Goal: Book appointment/travel/reservation

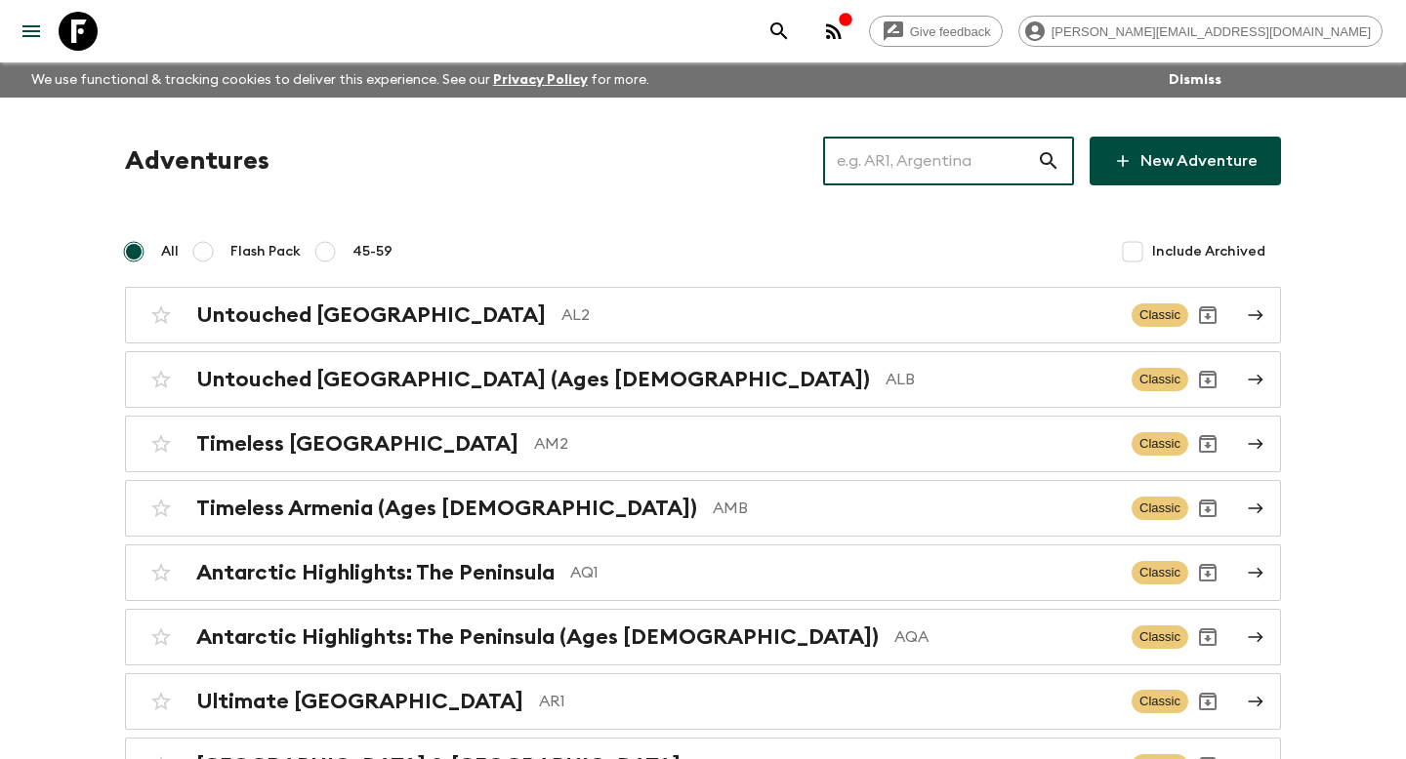
click at [921, 169] on input "text" at bounding box center [930, 161] width 214 height 55
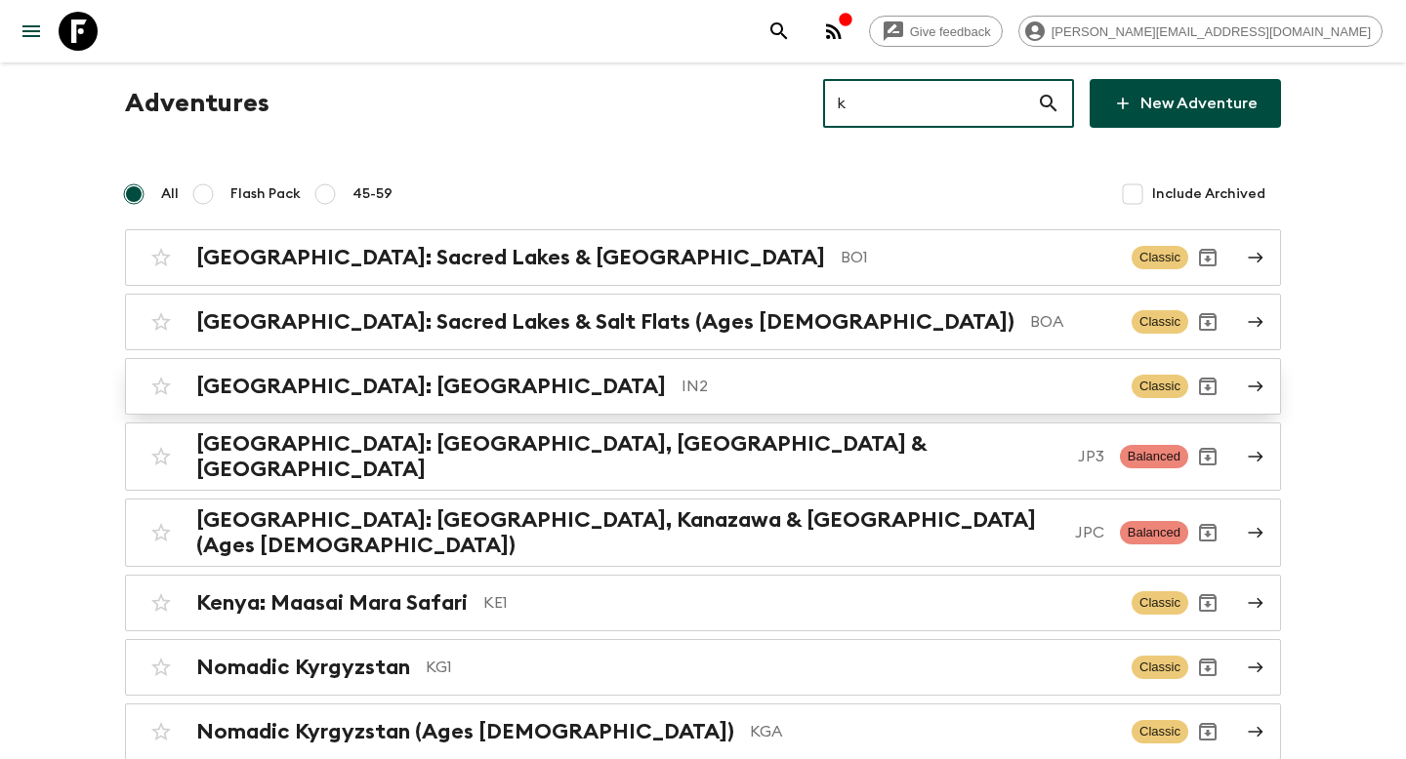
scroll to position [99, 0]
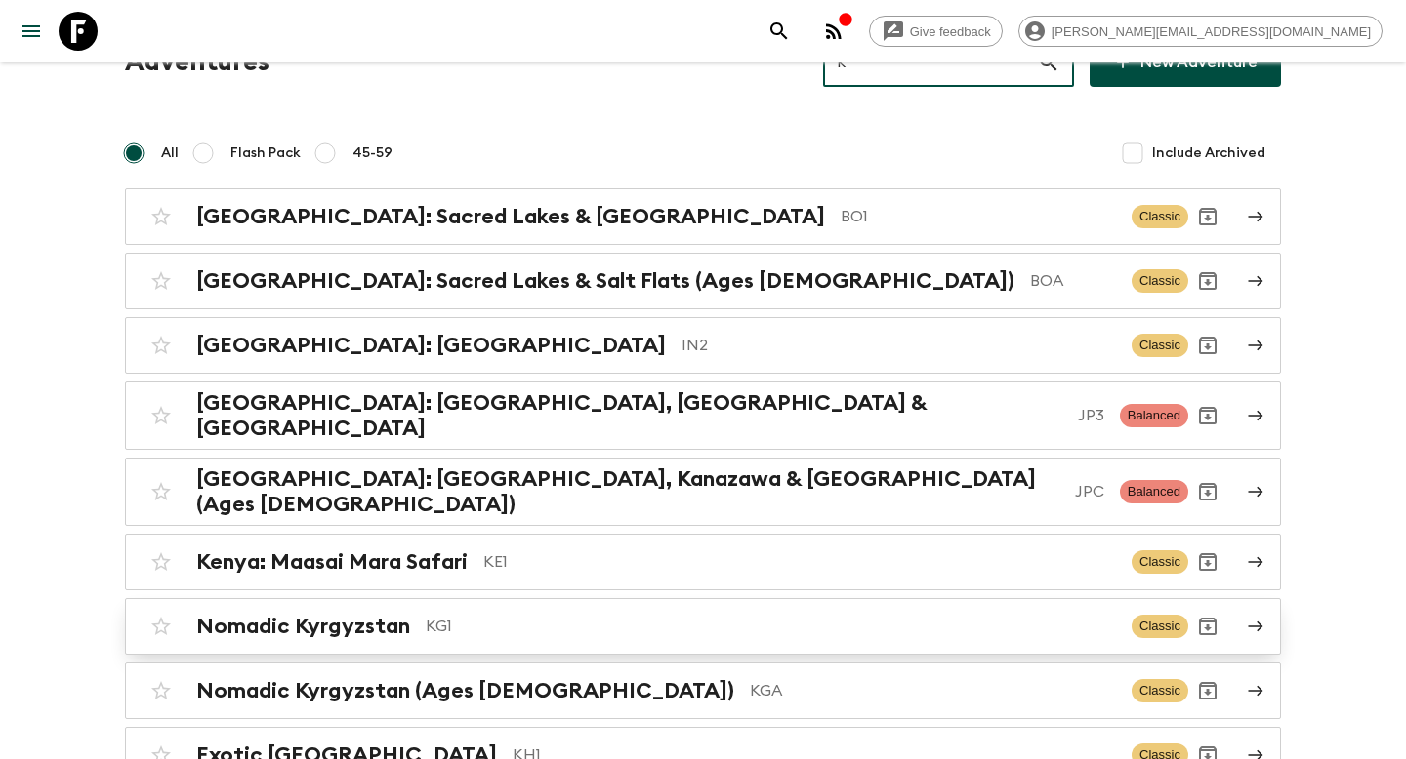
type input "k"
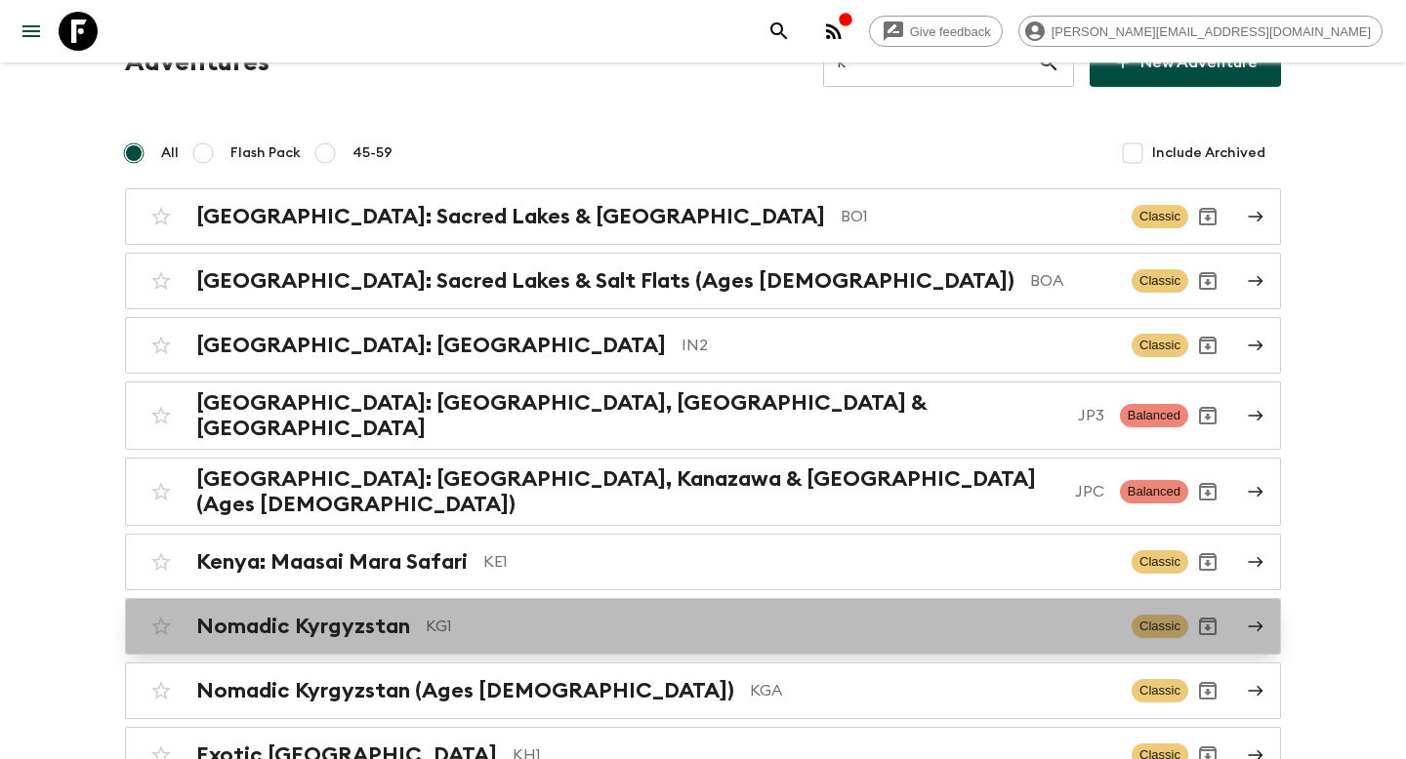
click at [590, 615] on p "KG1" at bounding box center [771, 626] width 690 height 23
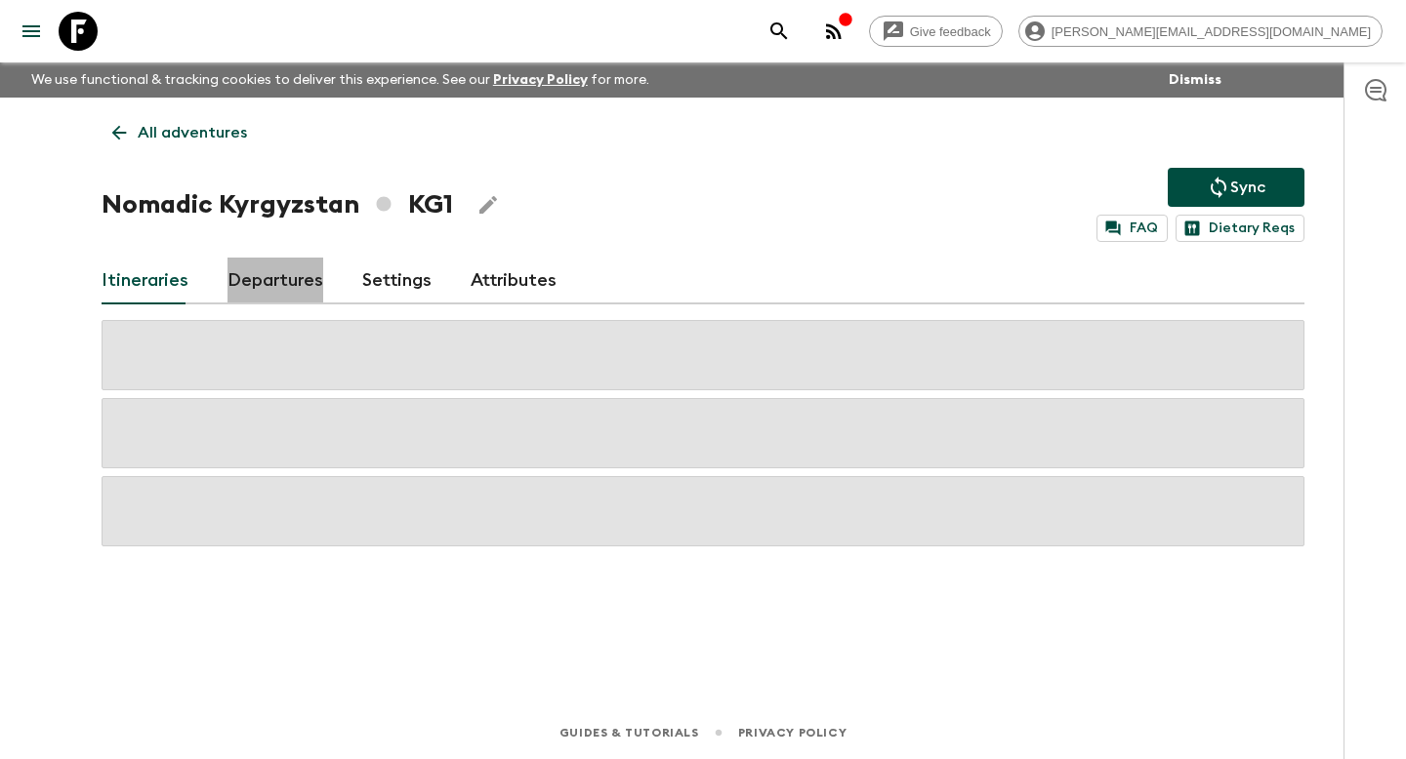
click at [301, 282] on link "Departures" at bounding box center [275, 281] width 96 height 47
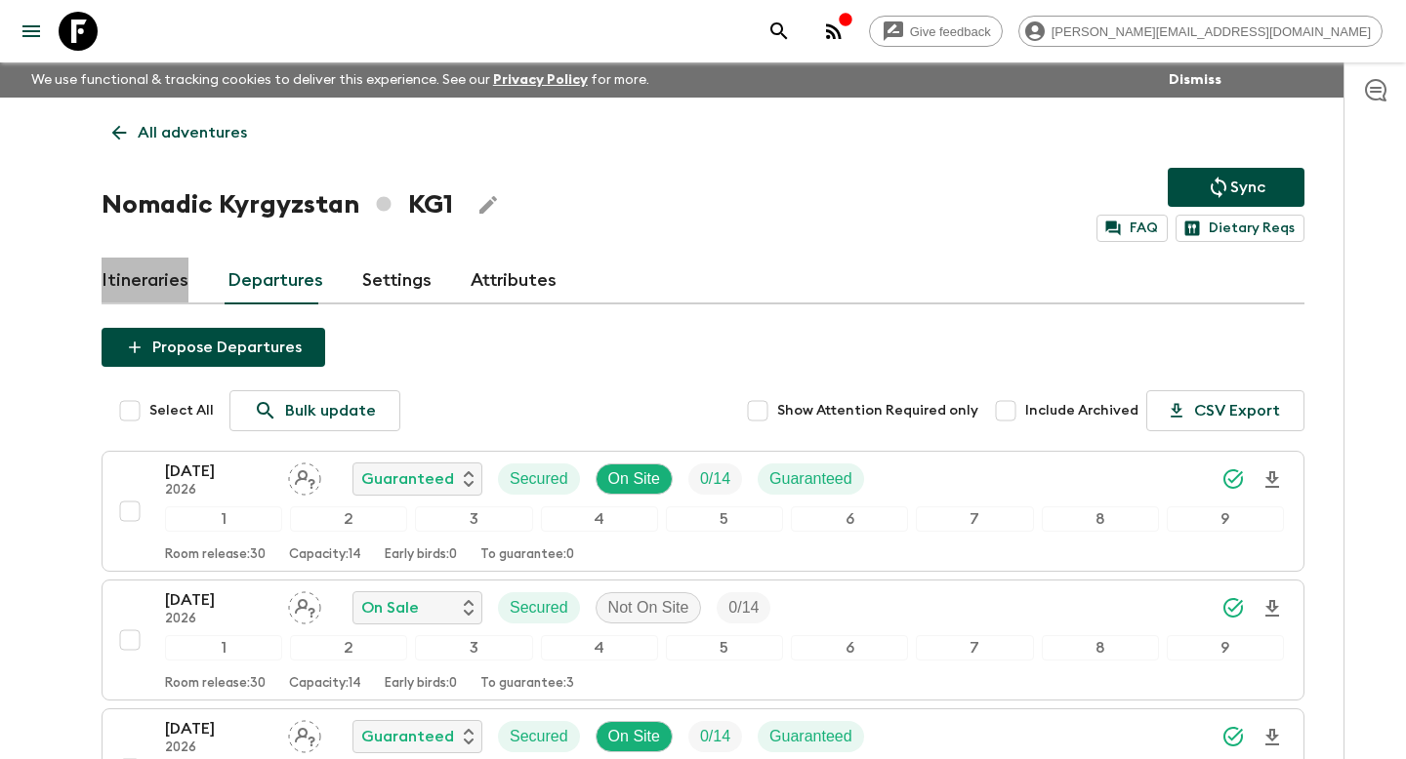
click at [170, 273] on link "Itineraries" at bounding box center [145, 281] width 87 height 47
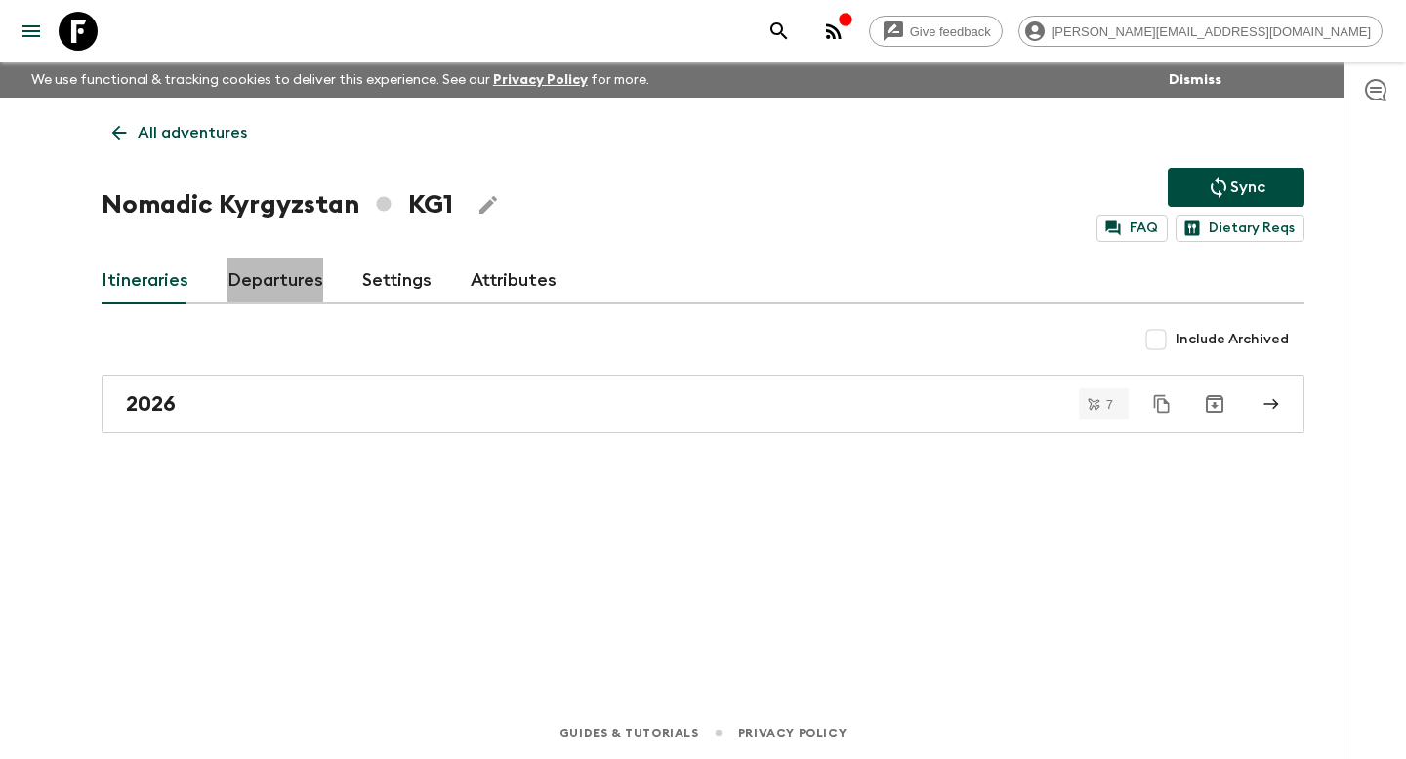
click at [248, 278] on link "Departures" at bounding box center [275, 281] width 96 height 47
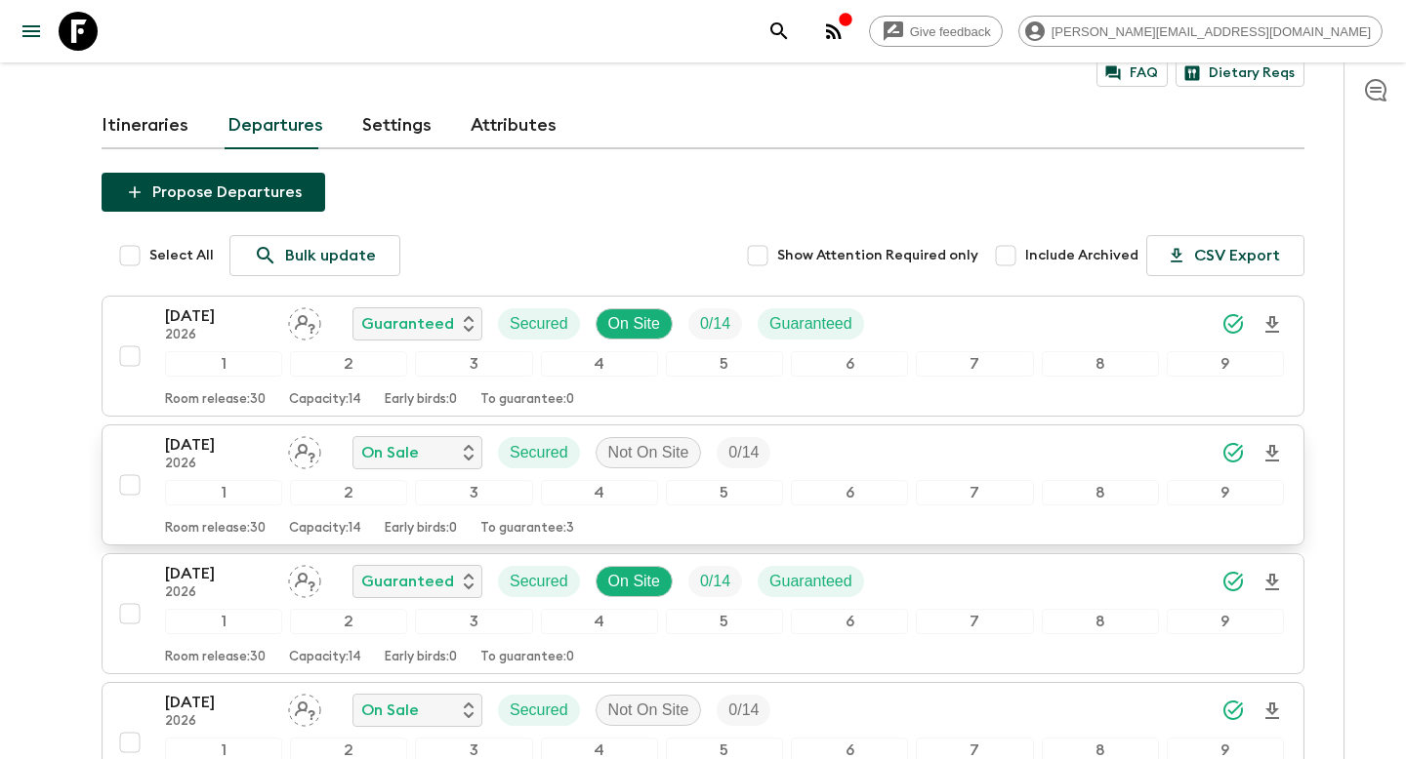
scroll to position [167, 0]
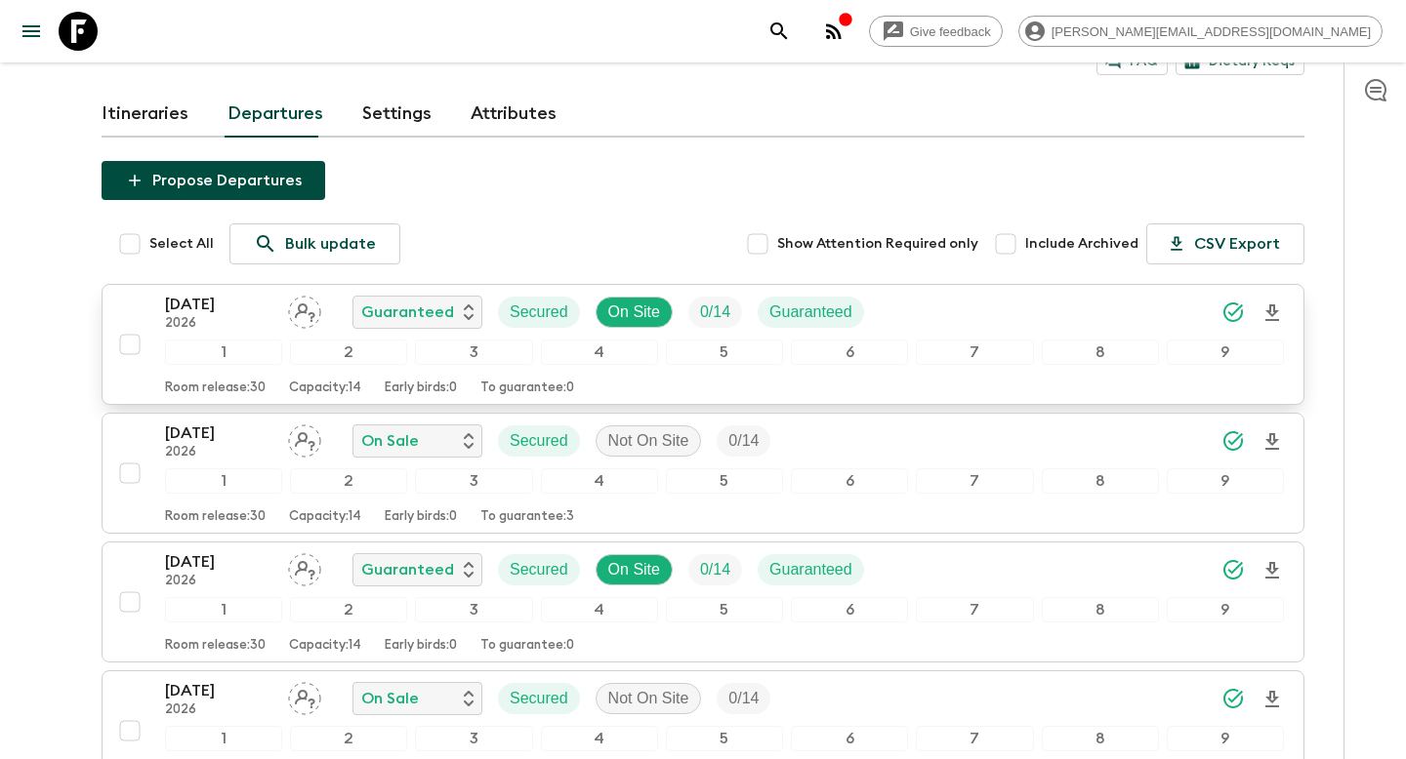
click at [294, 388] on p "Capacity: 14" at bounding box center [325, 389] width 72 height 16
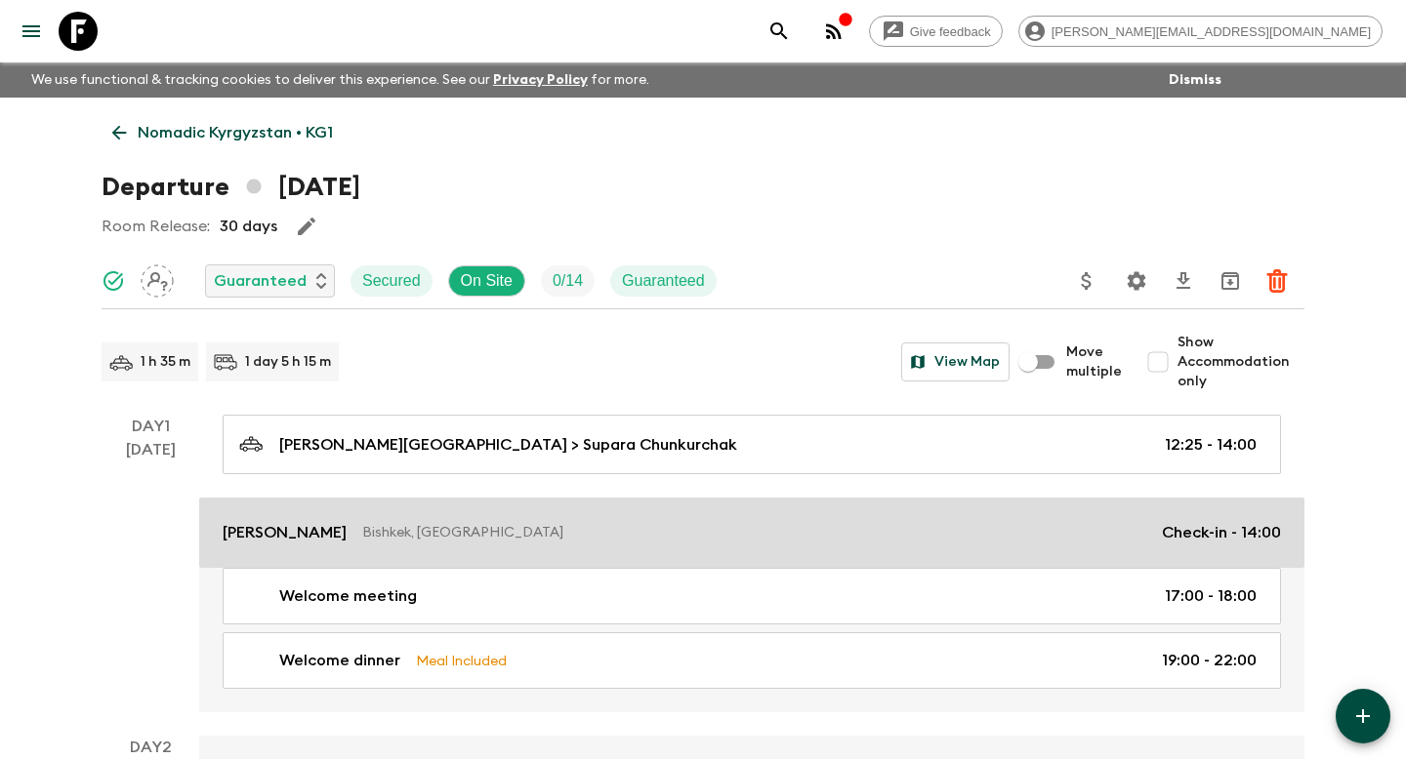
click at [603, 524] on p "Bishkek, [GEOGRAPHIC_DATA]" at bounding box center [754, 533] width 784 height 20
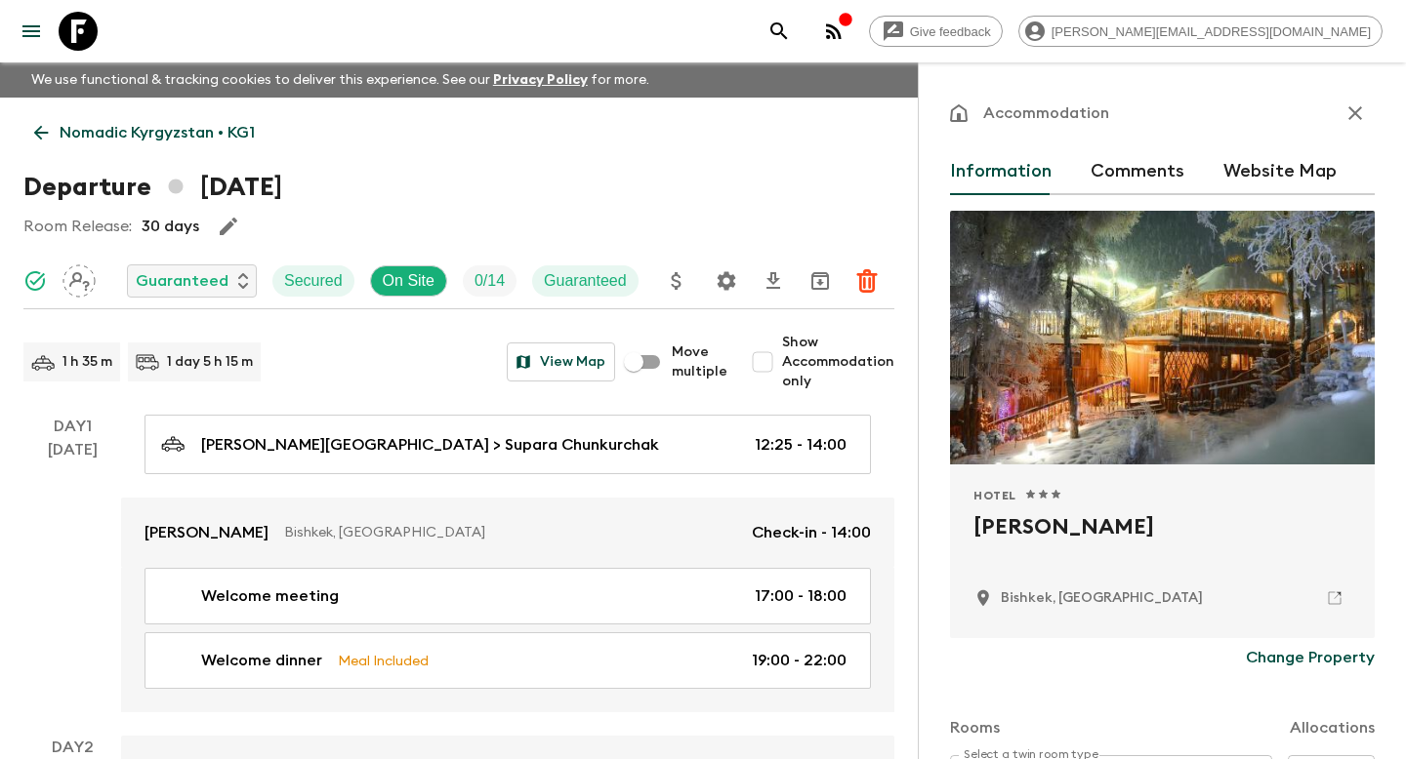
drag, startPoint x: 1200, startPoint y: 525, endPoint x: 944, endPoint y: 513, distance: 256.0
click at [944, 513] on div "Accommodation Information Comments Website Map Hotel 1 Star 2 Stars 3 Stars 4 S…" at bounding box center [1162, 441] width 488 height 759
copy h2 "[PERSON_NAME]"
